Goal: Information Seeking & Learning: Learn about a topic

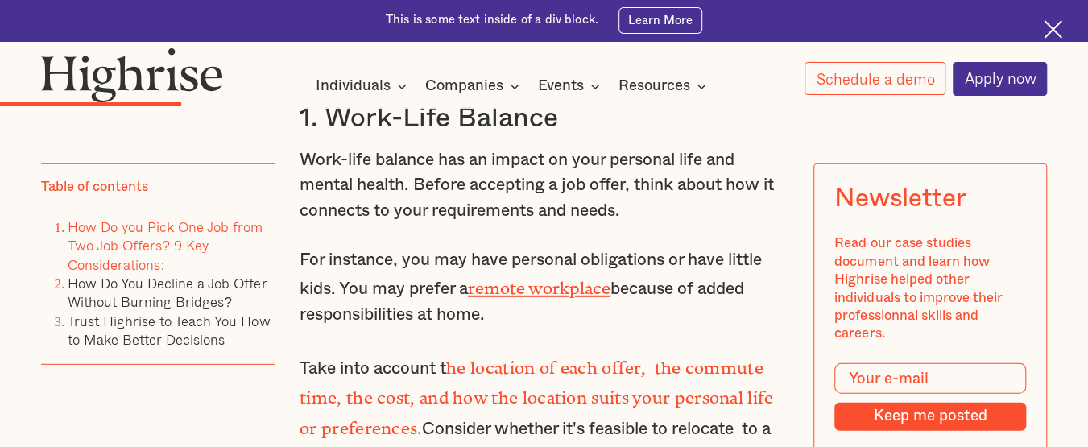
scroll to position [2360, 0]
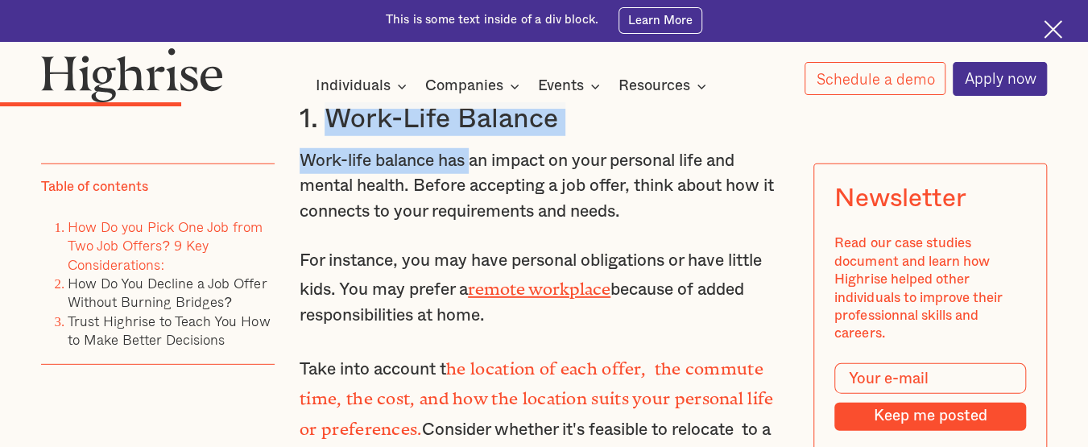
drag, startPoint x: 331, startPoint y: 142, endPoint x: 477, endPoint y: 167, distance: 148.0
click at [477, 167] on p "Work-life balance has an impact on your personal life and mental health. Before…" at bounding box center [543, 186] width 489 height 76
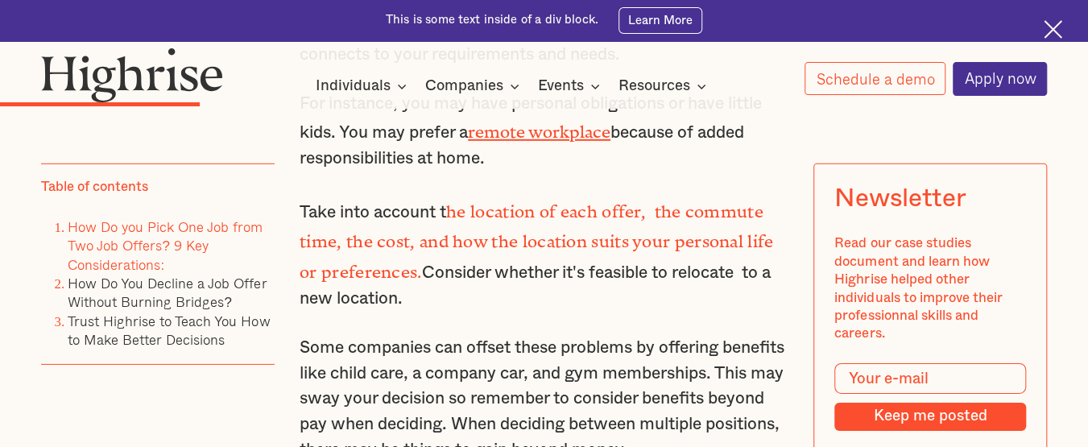
scroll to position [2518, 0]
click at [712, 222] on strong "he location of each offer, the commute time, the cost, and how the location sui…" at bounding box center [535, 236] width 473 height 71
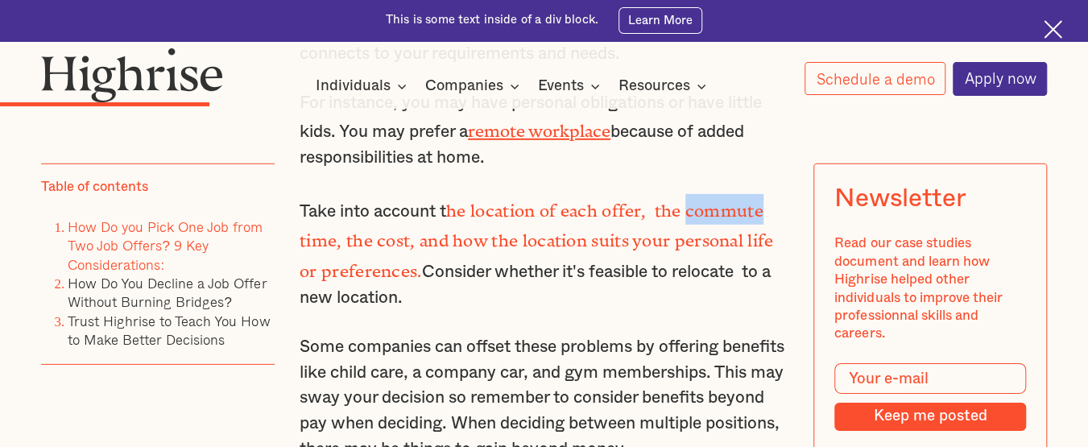
click at [712, 222] on strong "he location of each offer, the commute time, the cost, and how the location sui…" at bounding box center [535, 236] width 473 height 71
click at [398, 250] on strong "he location of each offer, the commute time, the cost, and how the location sui…" at bounding box center [535, 236] width 473 height 71
click at [551, 247] on strong "he location of each offer, the commute time, the cost, and how the location sui…" at bounding box center [535, 236] width 473 height 71
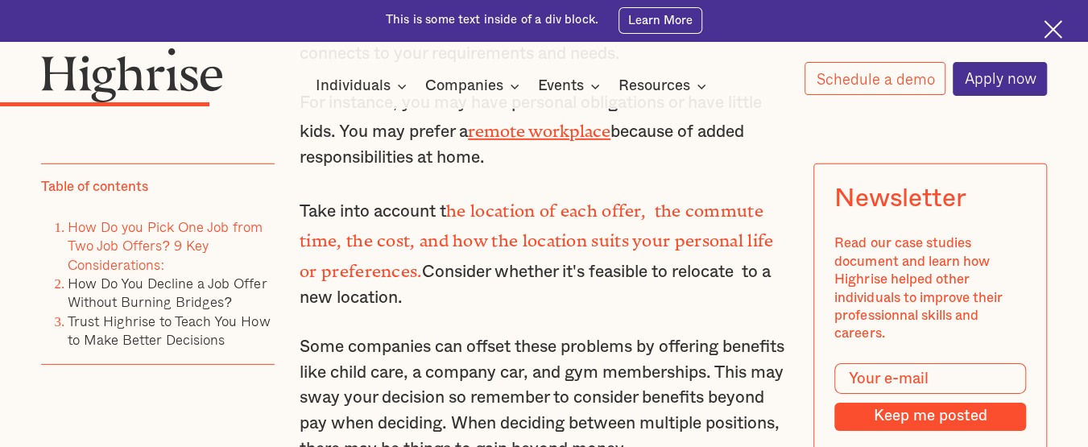
click at [411, 272] on strong "he location of each offer, the commute time, the cost, and how the location sui…" at bounding box center [535, 236] width 473 height 71
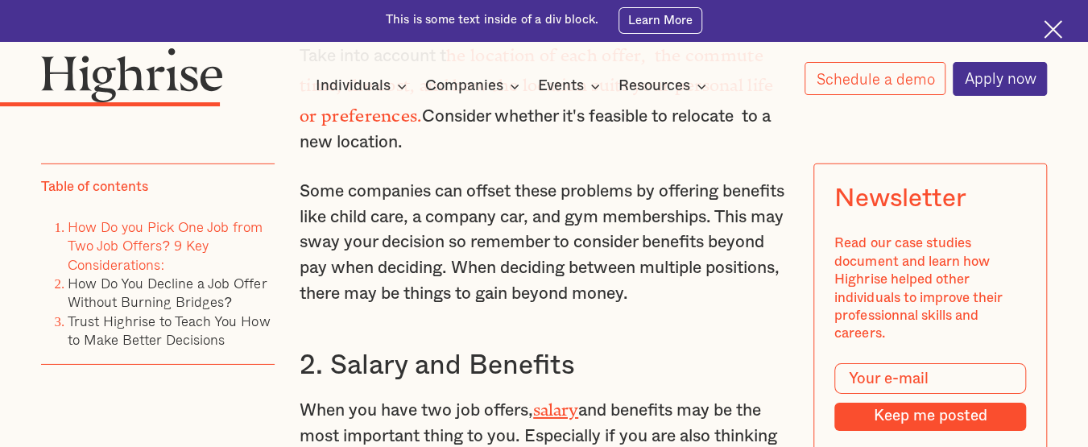
scroll to position [2698, 0]
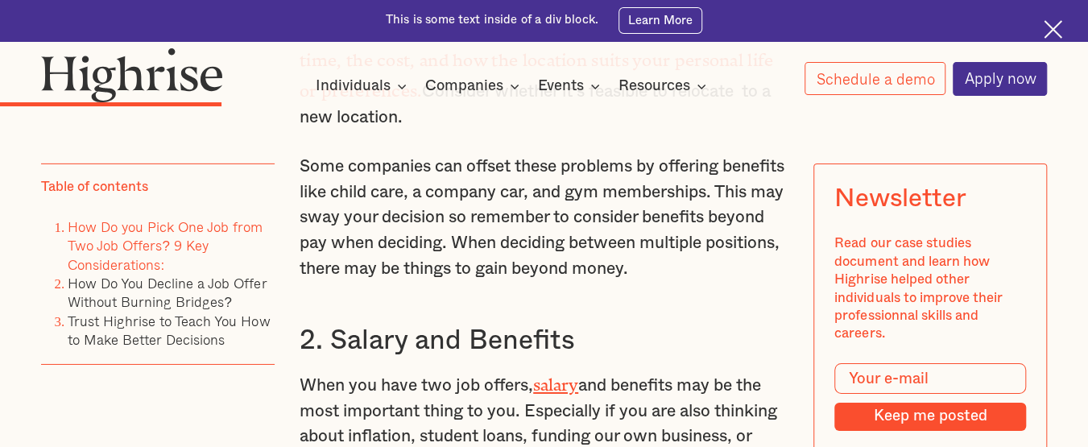
click at [486, 170] on p "Some companies can offset these problems by offering benefits like child care, …" at bounding box center [543, 217] width 489 height 127
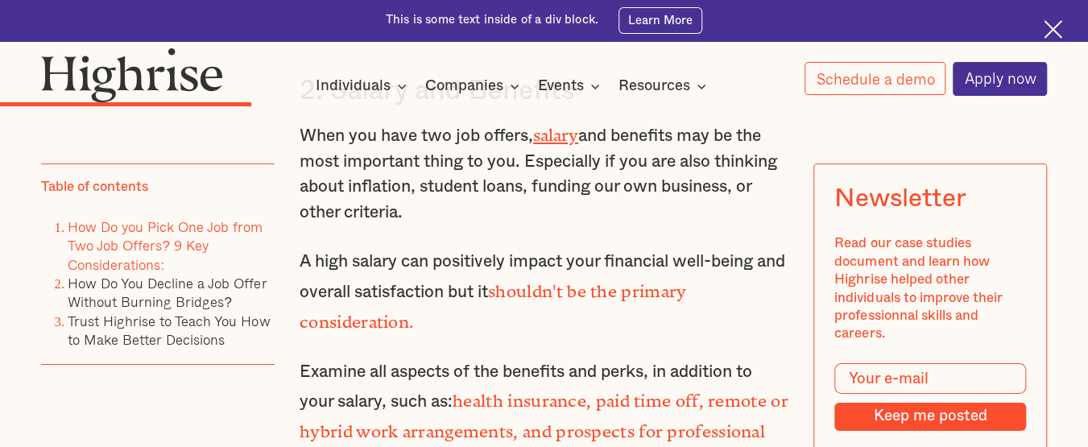
scroll to position [2941, 0]
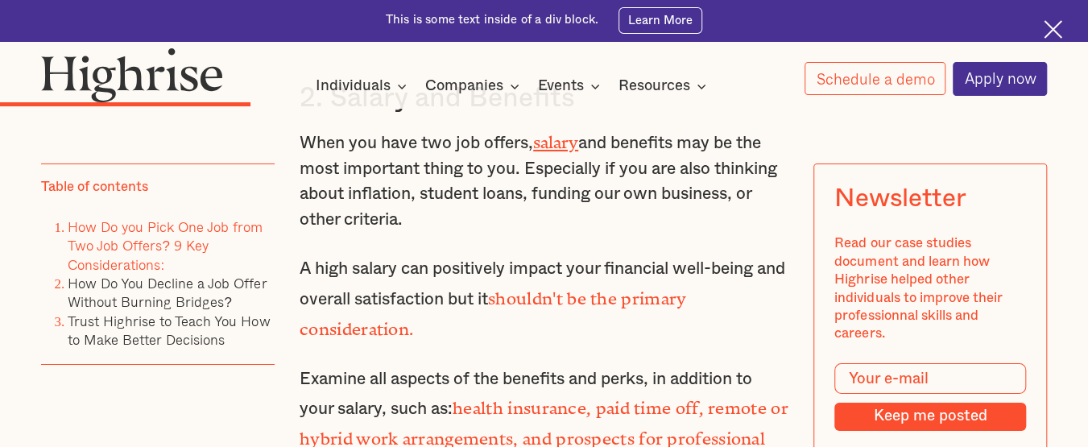
click at [370, 115] on h3 "2. Salary and Benefits" at bounding box center [543, 98] width 489 height 34
click at [500, 115] on h3 "2. Salary and Benefits" at bounding box center [543, 98] width 489 height 34
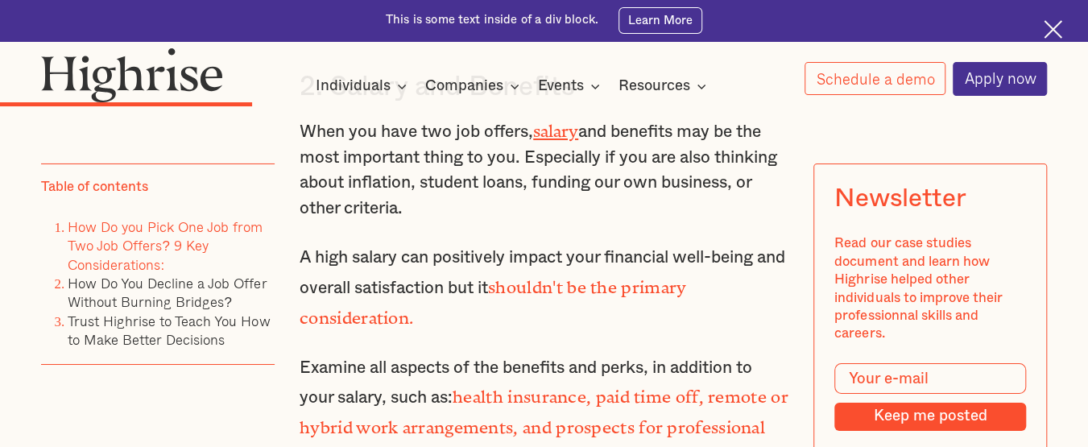
scroll to position [2958, 0]
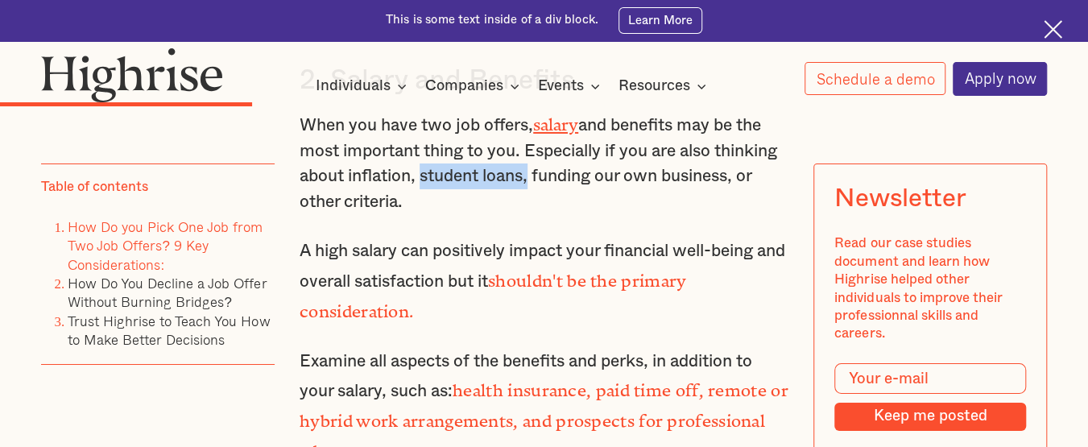
drag, startPoint x: 418, startPoint y: 204, endPoint x: 529, endPoint y: 217, distance: 111.8
click at [529, 215] on p "When you have two job offers, salary and benefits may be the most important thi…" at bounding box center [543, 161] width 489 height 105
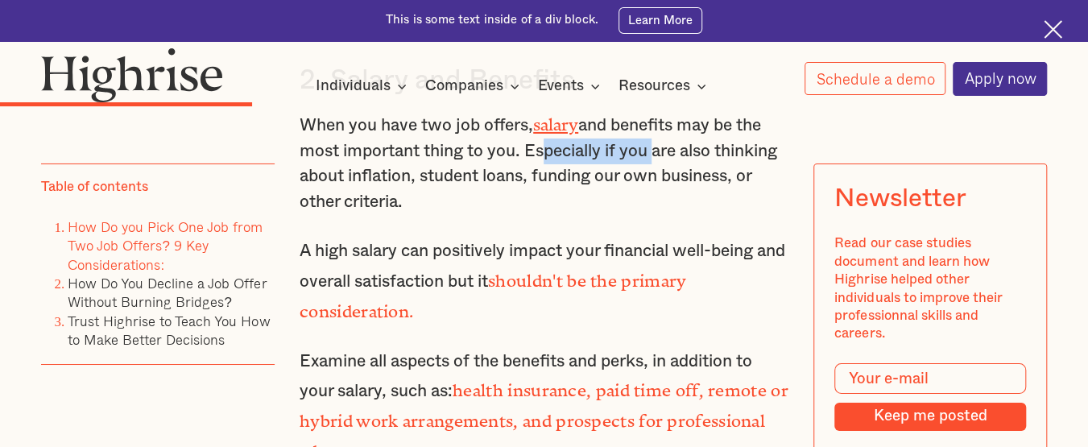
drag, startPoint x: 541, startPoint y: 182, endPoint x: 651, endPoint y: 192, distance: 110.8
click at [651, 192] on p "When you have two job offers, salary and benefits may be the most important thi…" at bounding box center [543, 161] width 489 height 105
click at [403, 207] on p "When you have two job offers, salary and benefits may be the most important thi…" at bounding box center [543, 161] width 489 height 105
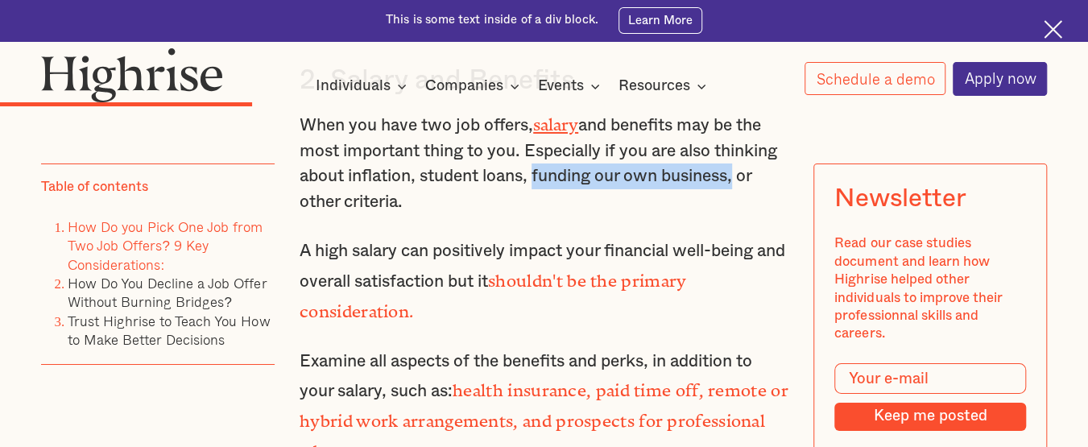
drag, startPoint x: 532, startPoint y: 206, endPoint x: 739, endPoint y: 213, distance: 207.0
click at [739, 213] on p "When you have two job offers, salary and benefits may be the most important thi…" at bounding box center [543, 161] width 489 height 105
click at [606, 310] on strong "shouldn't be the primary consideration." at bounding box center [492, 291] width 386 height 41
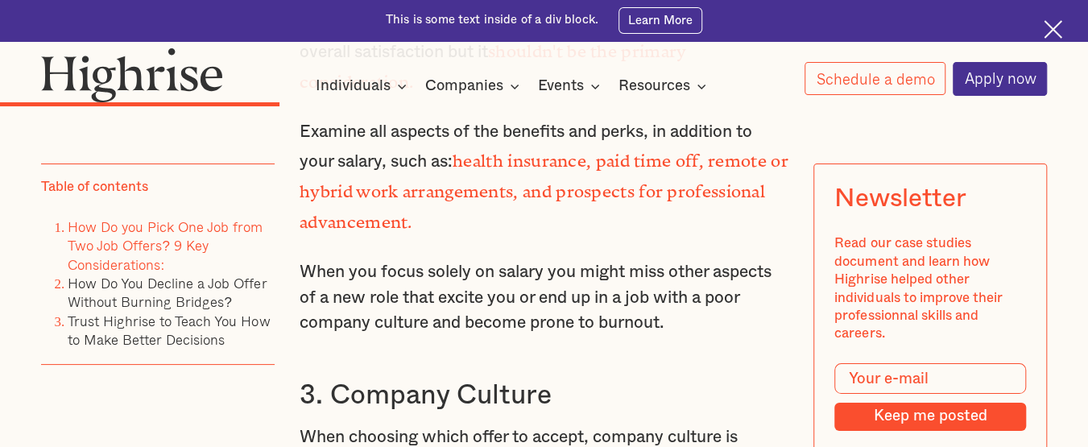
scroll to position [3189, 0]
click at [520, 156] on p "Examine all aspects of the benefits and perks, in addition to your salary, such…" at bounding box center [543, 176] width 489 height 117
click at [627, 151] on p "Examine all aspects of the benefits and perks, in addition to your salary, such…" at bounding box center [543, 176] width 489 height 117
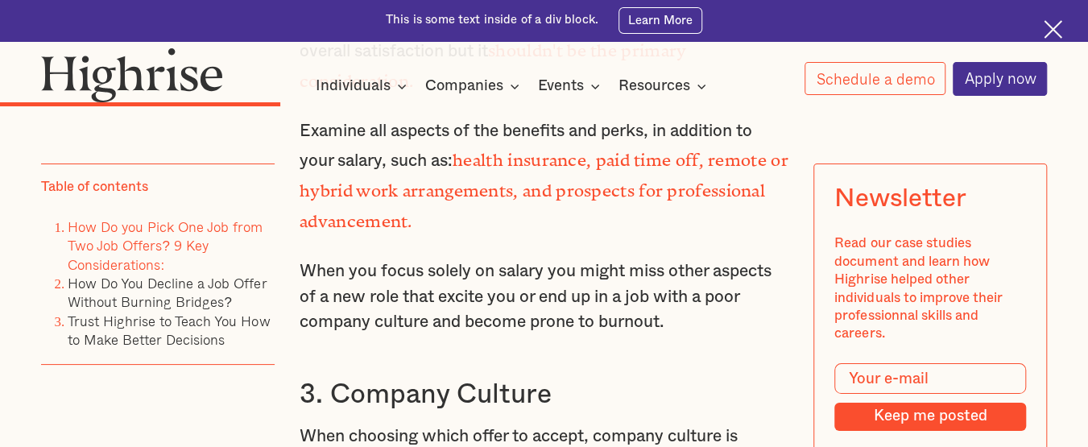
click at [359, 185] on p "Examine all aspects of the benefits and perks, in addition to your salary, such…" at bounding box center [543, 176] width 489 height 117
drag, startPoint x: 461, startPoint y: 186, endPoint x: 606, endPoint y: 189, distance: 144.9
click at [606, 189] on strong "health insurance, paid time off, remote or hybrid work arrangements, and prospe…" at bounding box center [543, 186] width 489 height 71
click at [609, 189] on strong "health insurance, paid time off, remote or hybrid work arrangements, and prospe…" at bounding box center [543, 186] width 489 height 71
drag, startPoint x: 604, startPoint y: 180, endPoint x: 706, endPoint y: 180, distance: 102.2
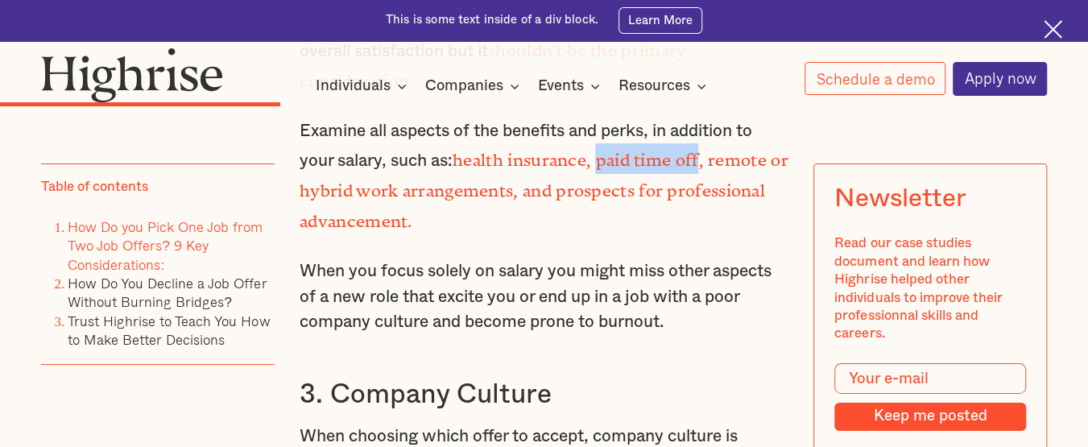
click at [706, 180] on strong "health insurance, paid time off, remote or hybrid work arrangements, and prospe…" at bounding box center [543, 186] width 489 height 71
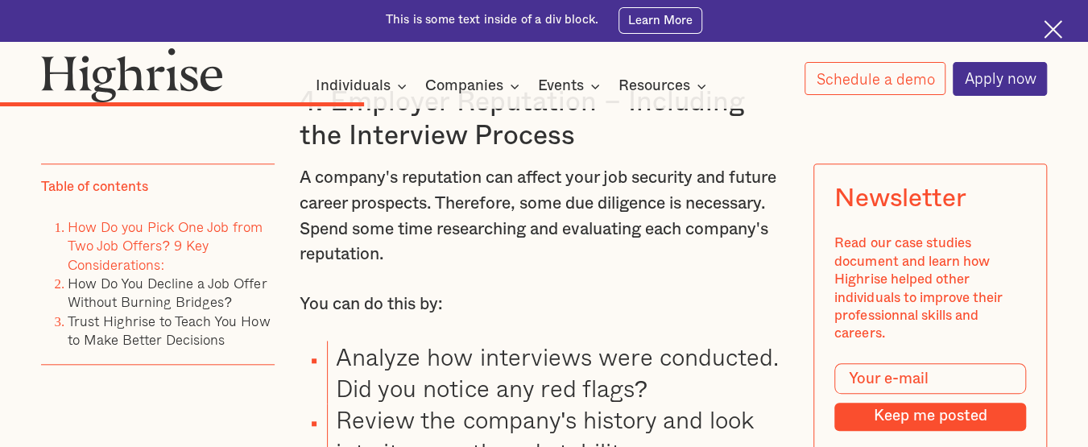
scroll to position [3897, 0]
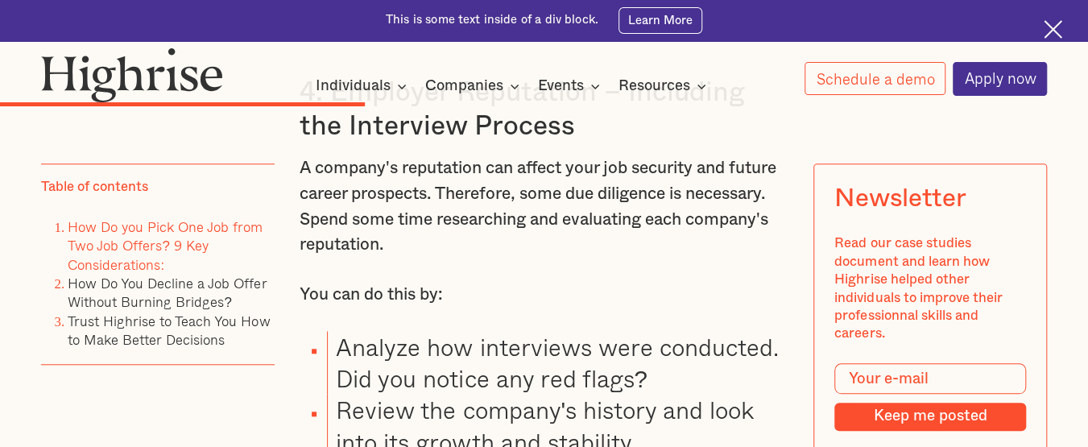
click at [644, 177] on p "A company's reputation can affect your job security and future career prospects…" at bounding box center [543, 206] width 489 height 102
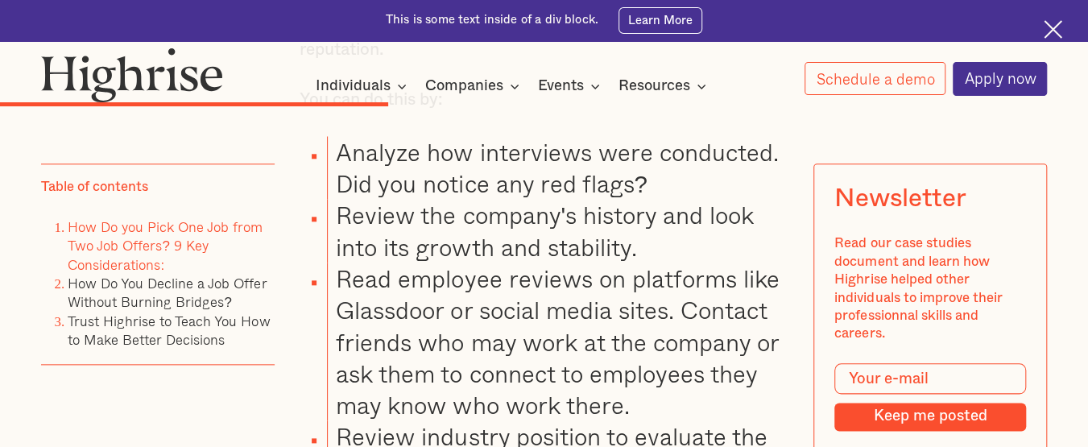
scroll to position [4093, 0]
click at [482, 153] on li "Analyze how interviews were conducted. Did you notice any red flags?" at bounding box center [557, 167] width 461 height 64
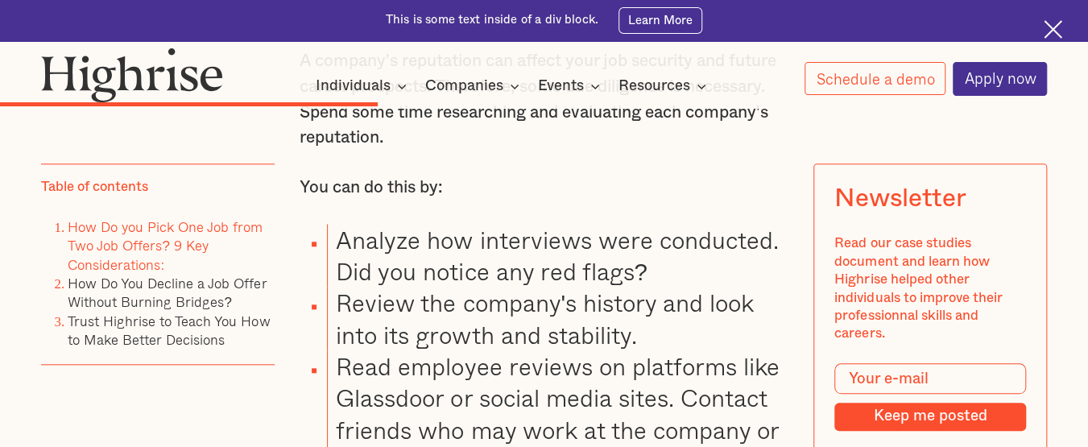
scroll to position [4003, 0]
click at [325, 189] on p "You can do this by:" at bounding box center [543, 188] width 489 height 26
drag, startPoint x: 344, startPoint y: 259, endPoint x: 445, endPoint y: 259, distance: 101.4
click at [445, 259] on li "Analyze how interviews were conducted. Did you notice any red flags?" at bounding box center [557, 257] width 461 height 64
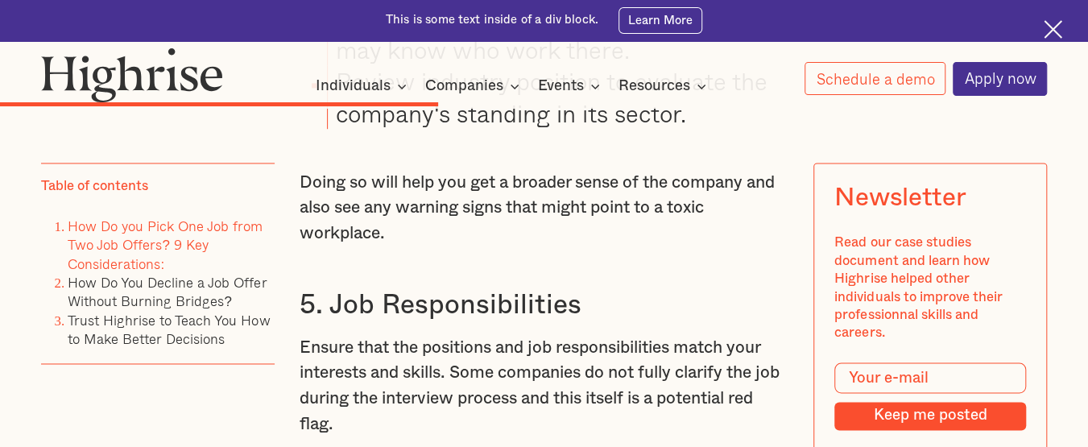
scroll to position [4546, 0]
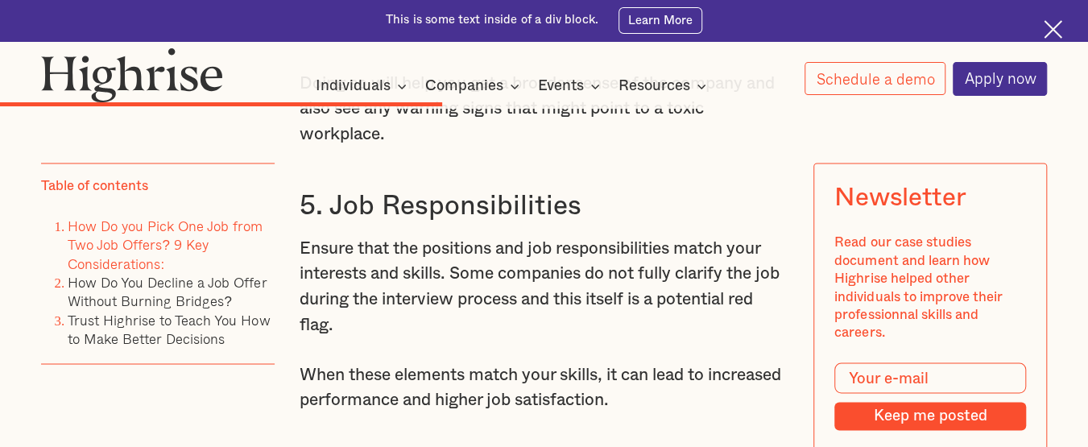
click at [433, 223] on h3 "5. Job Responsibilities" at bounding box center [543, 206] width 489 height 34
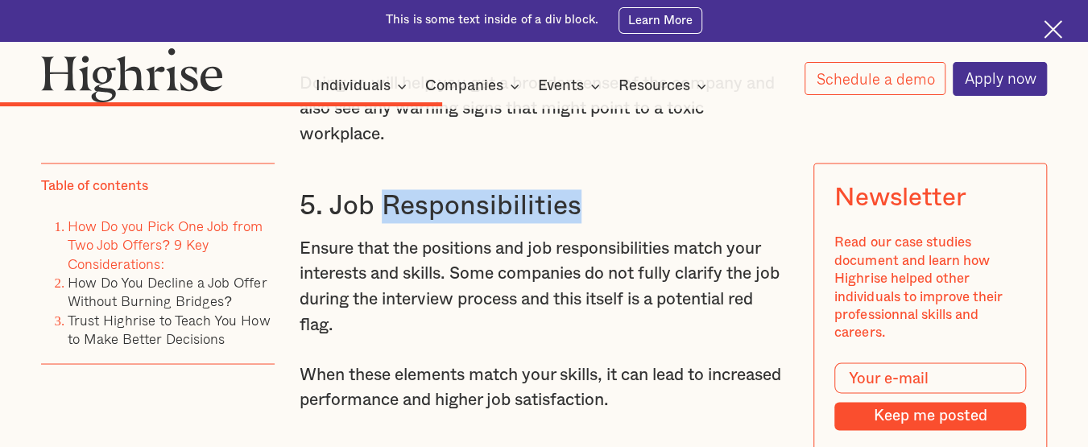
click at [433, 223] on h3 "5. Job Responsibilities" at bounding box center [543, 206] width 489 height 34
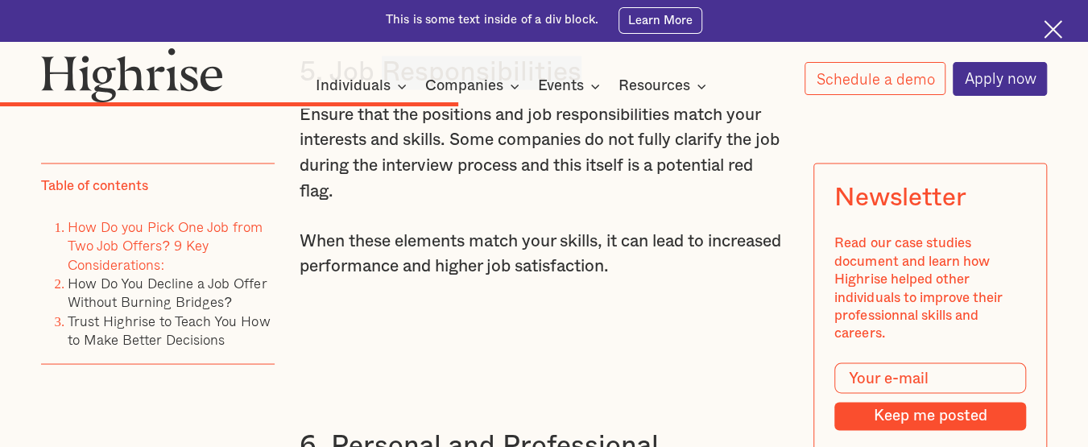
scroll to position [4680, 0]
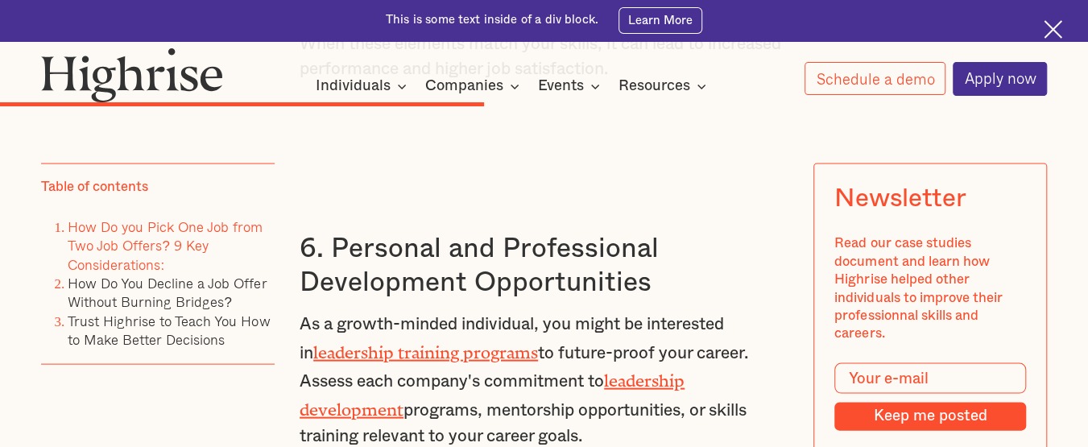
scroll to position [4950, 0]
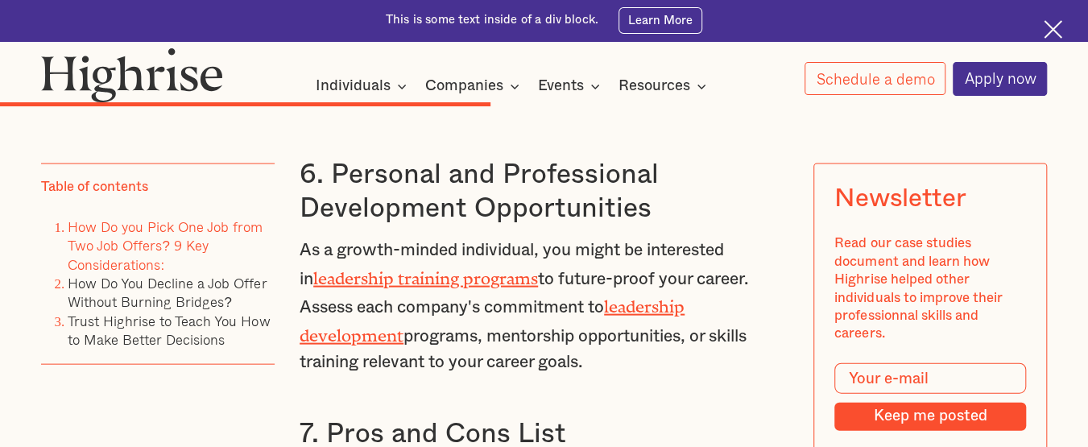
click at [351, 201] on h3 "6. Personal and Professional Development Opportunities" at bounding box center [543, 192] width 489 height 68
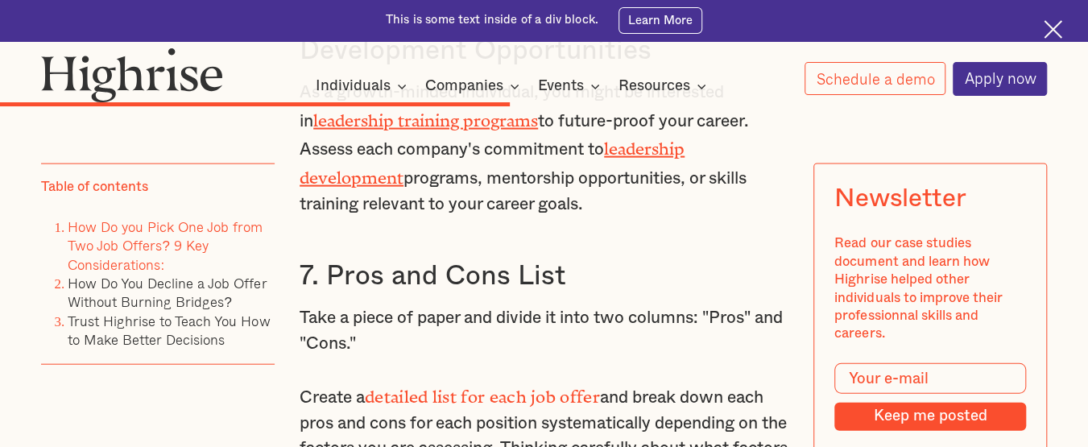
scroll to position [5109, 0]
click at [510, 198] on p "As a growth-minded individual, you might be interested in leadership training p…" at bounding box center [543, 147] width 489 height 137
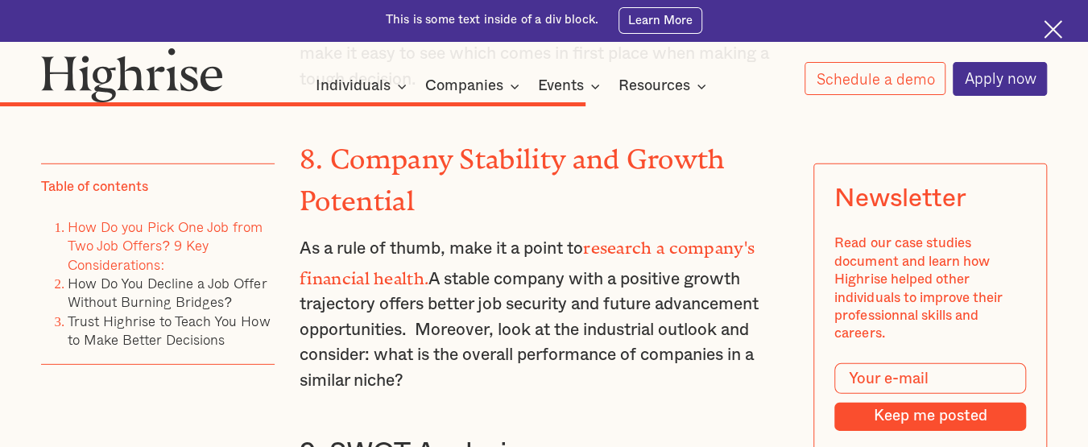
scroll to position [5705, 0]
click at [496, 169] on strong "8. Company Stability and Growth Potential" at bounding box center [511, 172] width 424 height 60
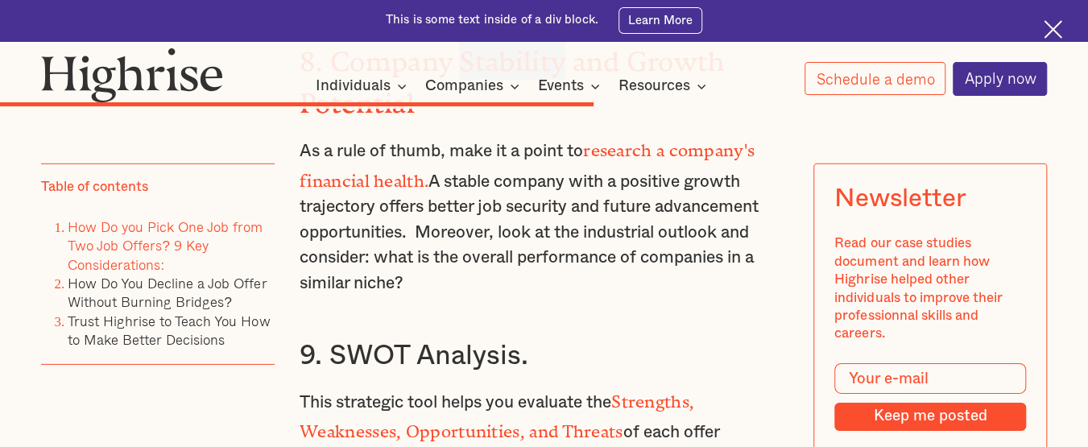
scroll to position [5798, 0]
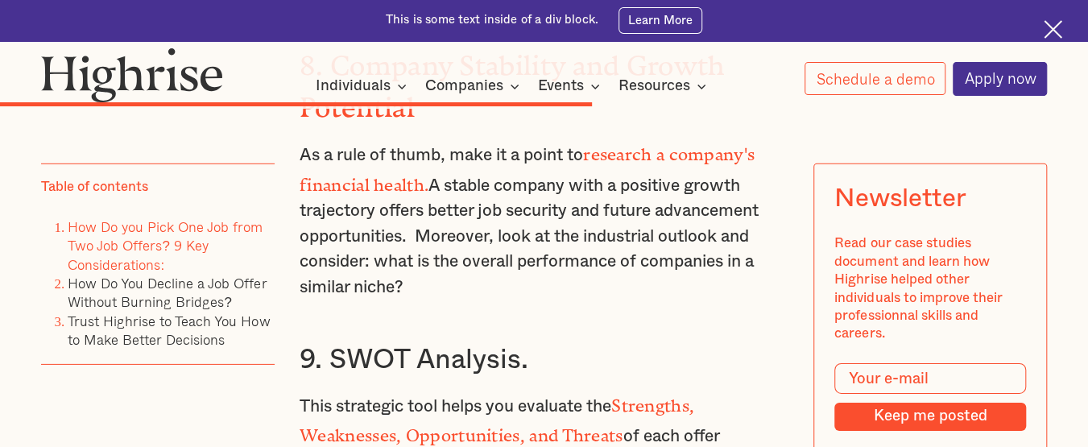
click at [459, 173] on p "As a rule of thumb, make it a point to research a company's financial health. A…" at bounding box center [543, 219] width 489 height 163
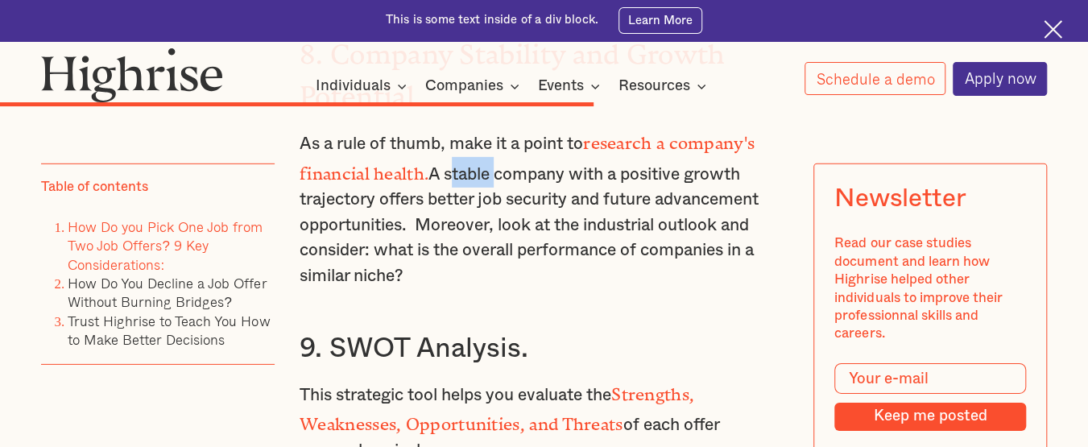
scroll to position [5811, 0]
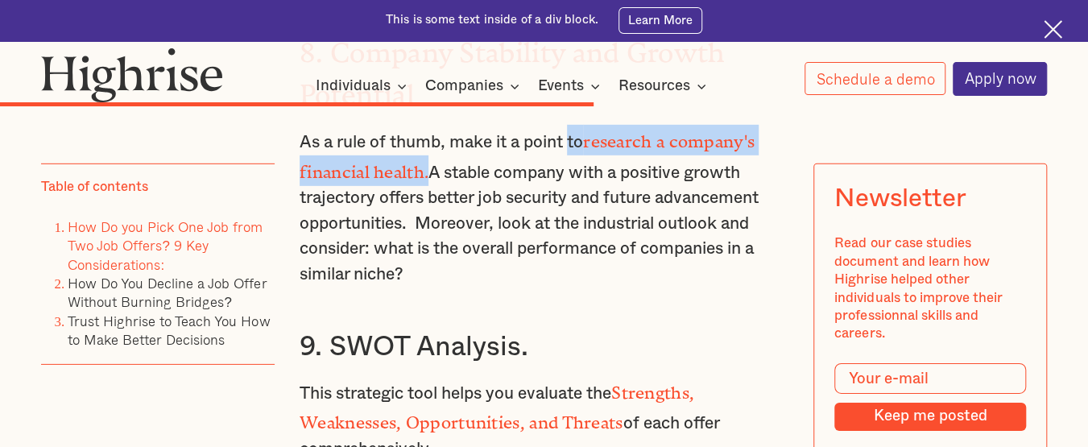
drag, startPoint x: 574, startPoint y: 133, endPoint x: 427, endPoint y: 174, distance: 152.9
click at [427, 174] on p "As a rule of thumb, make it a point to research a company's financial health. A…" at bounding box center [543, 206] width 489 height 163
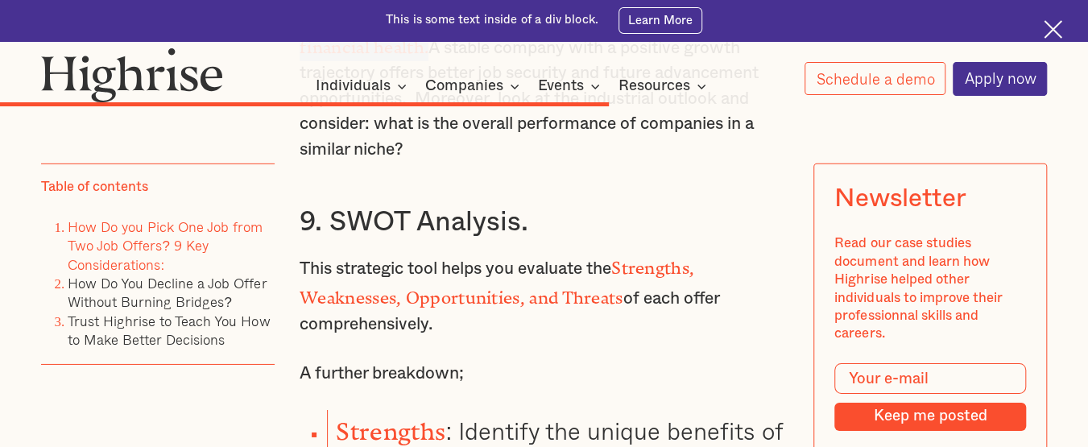
scroll to position [5936, 0]
click at [335, 213] on h3 "9. SWOT Analysis." at bounding box center [543, 221] width 489 height 34
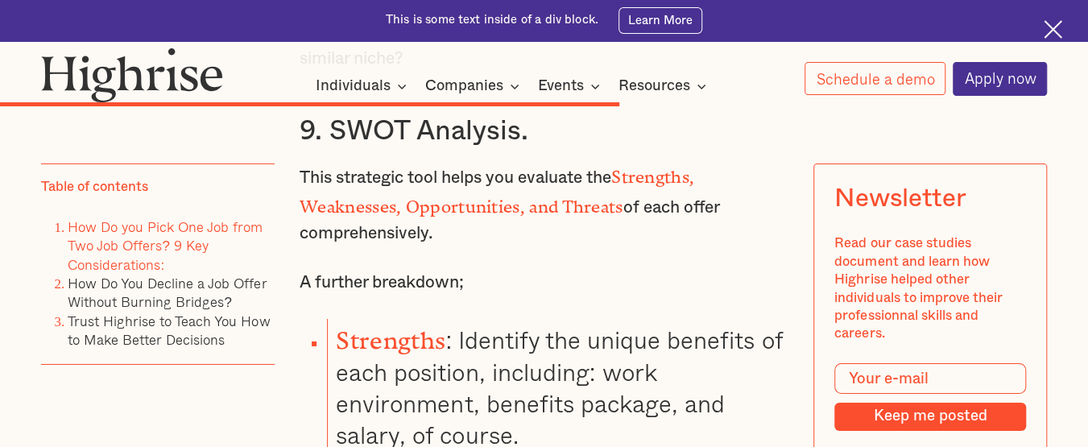
scroll to position [6027, 0]
click at [643, 167] on strong "Strengths, Weaknesses, Opportunities, and Threats" at bounding box center [496, 187] width 394 height 41
click at [337, 209] on p "This strategic tool helps you evaluate the Strengths, Weaknesses, Opportunities…" at bounding box center [543, 202] width 489 height 86
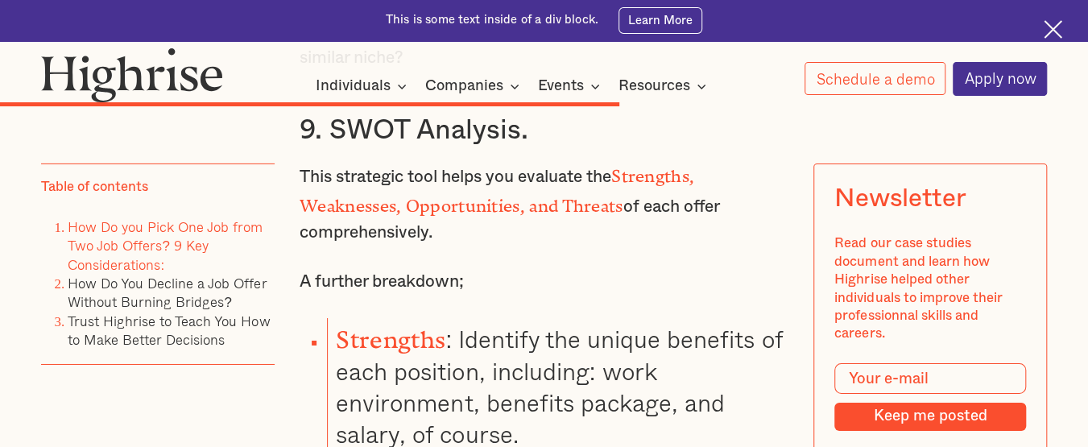
click at [458, 200] on strong "Strengths, Weaknesses, Opportunities, and Threats" at bounding box center [496, 187] width 394 height 41
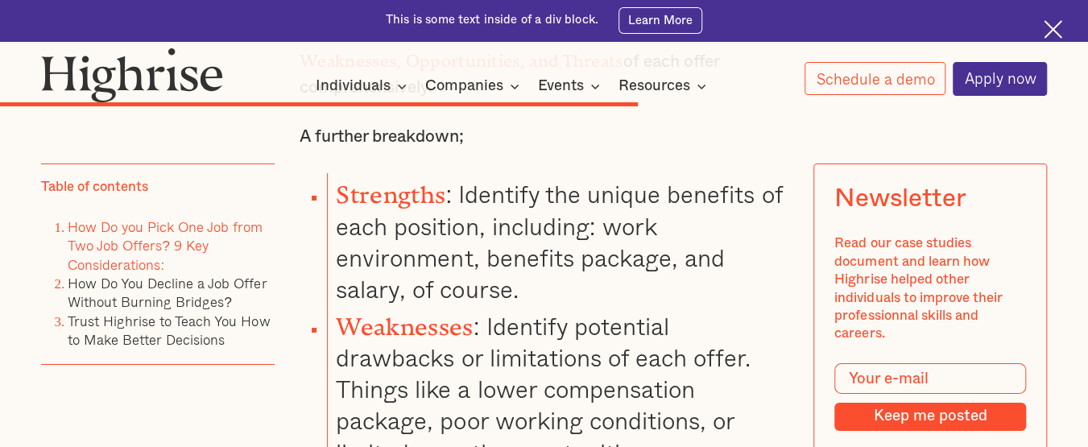
scroll to position [6170, 0]
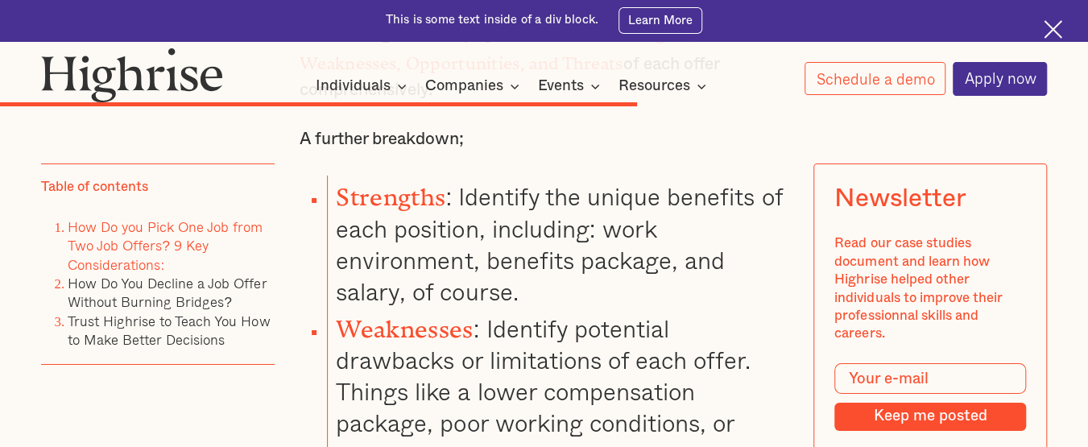
click at [365, 184] on strong "Strengths" at bounding box center [390, 191] width 109 height 15
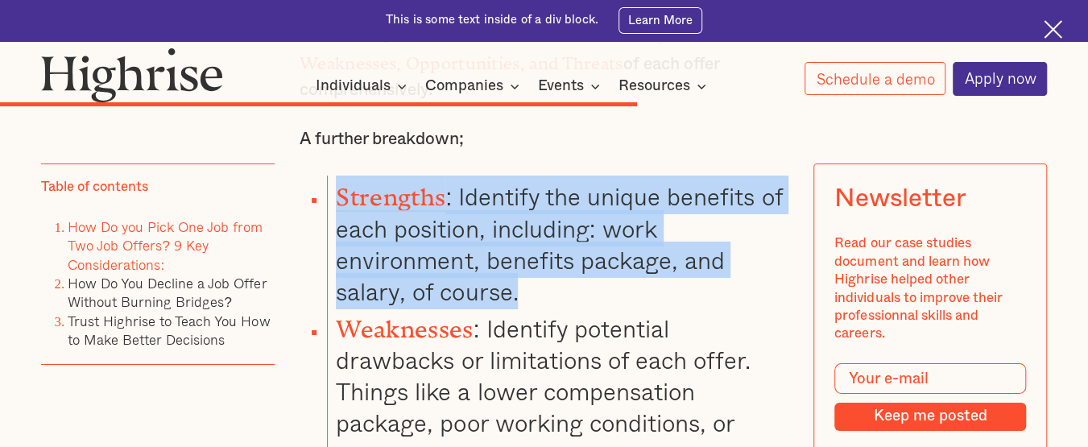
click at [365, 184] on strong "Strengths" at bounding box center [390, 191] width 109 height 15
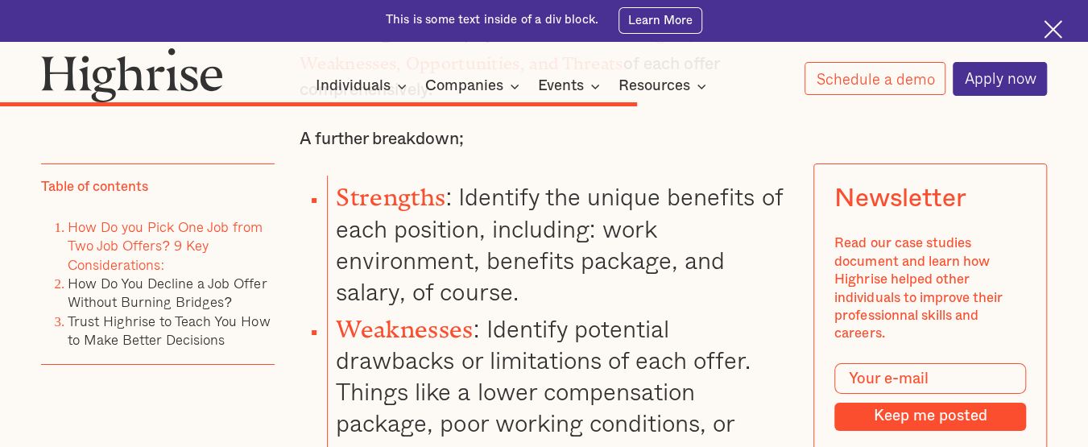
drag, startPoint x: 448, startPoint y: 229, endPoint x: 448, endPoint y: 217, distance: 12.1
click at [448, 217] on li "Strengths : Identify the unique benefits of each position, including: work envi…" at bounding box center [557, 240] width 461 height 131
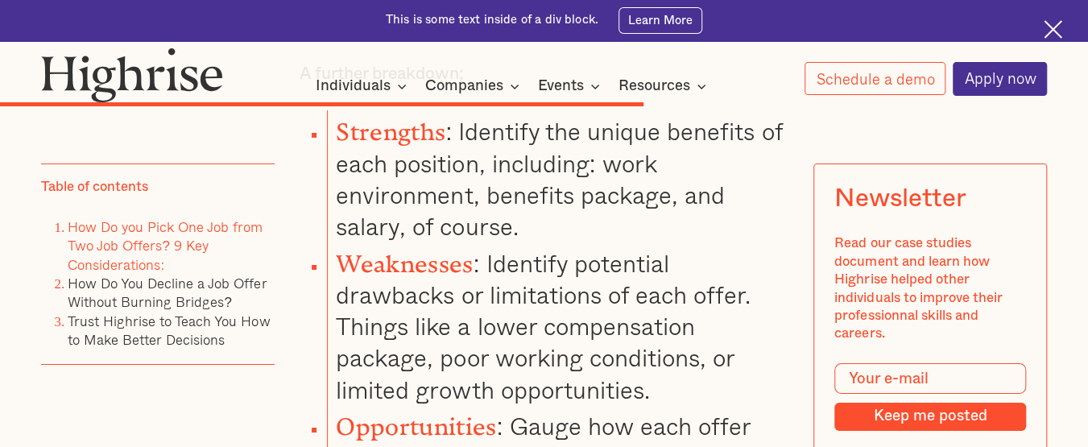
scroll to position [6255, 0]
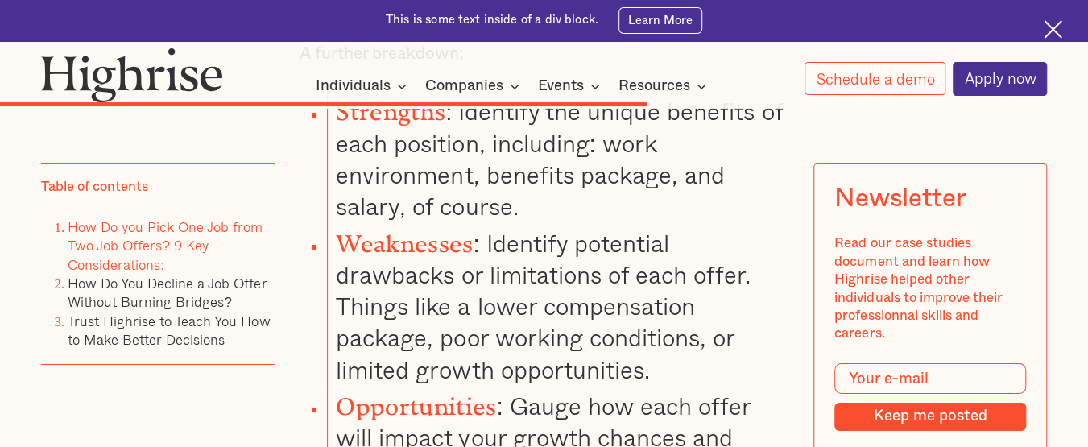
click at [613, 155] on li "Strengths : Identify the unique benefits of each position, including: work envi…" at bounding box center [557, 155] width 461 height 131
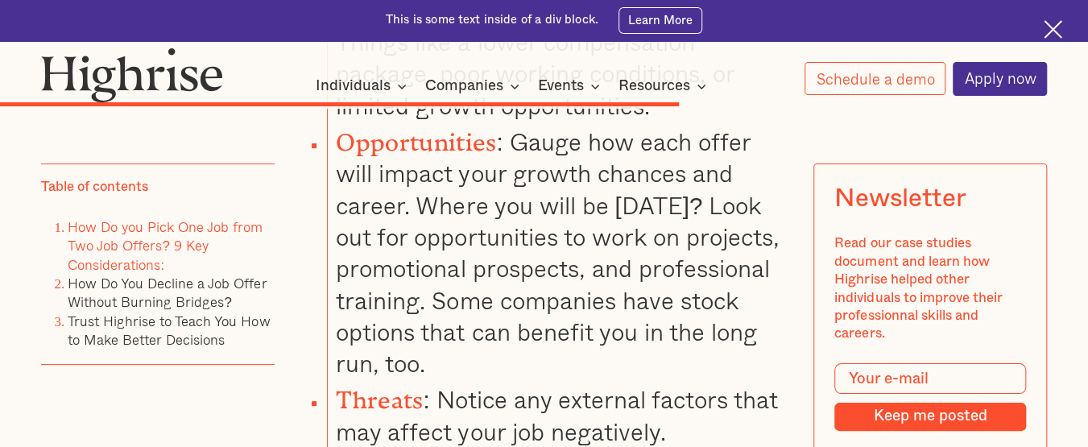
scroll to position [6527, 0]
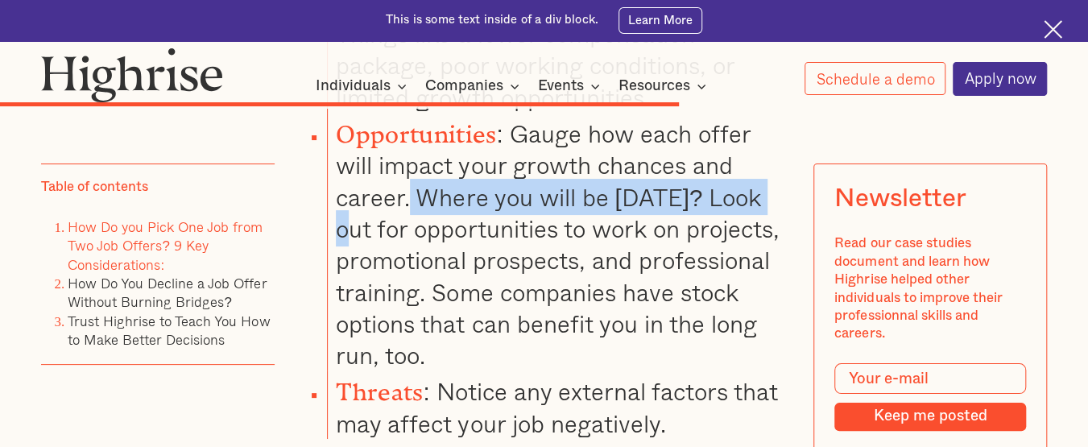
drag, startPoint x: 410, startPoint y: 175, endPoint x: 767, endPoint y: 163, distance: 357.7
click at [767, 163] on li "Opportunities : Gauge how each offer will impact your growth chances and career…" at bounding box center [557, 242] width 461 height 258
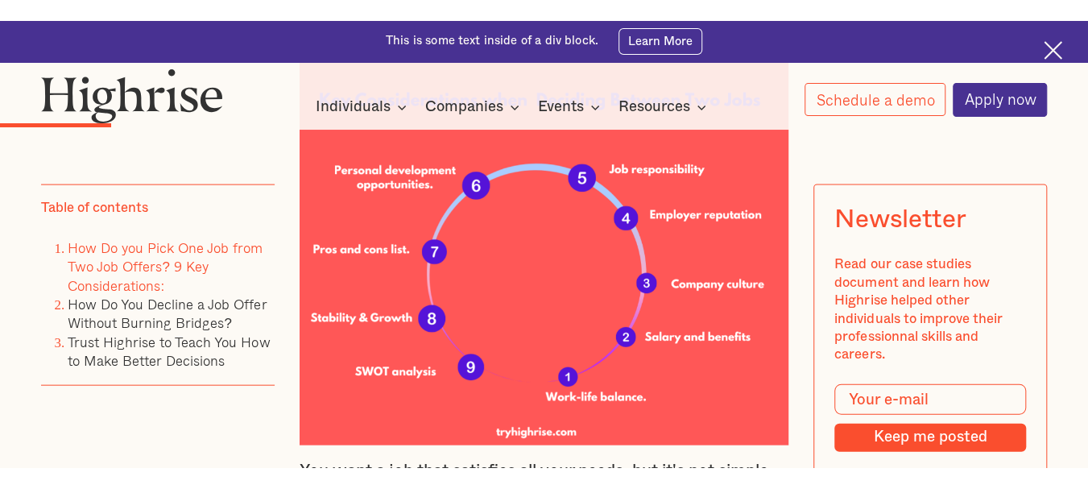
scroll to position [1773, 0]
